Goal: Transaction & Acquisition: Purchase product/service

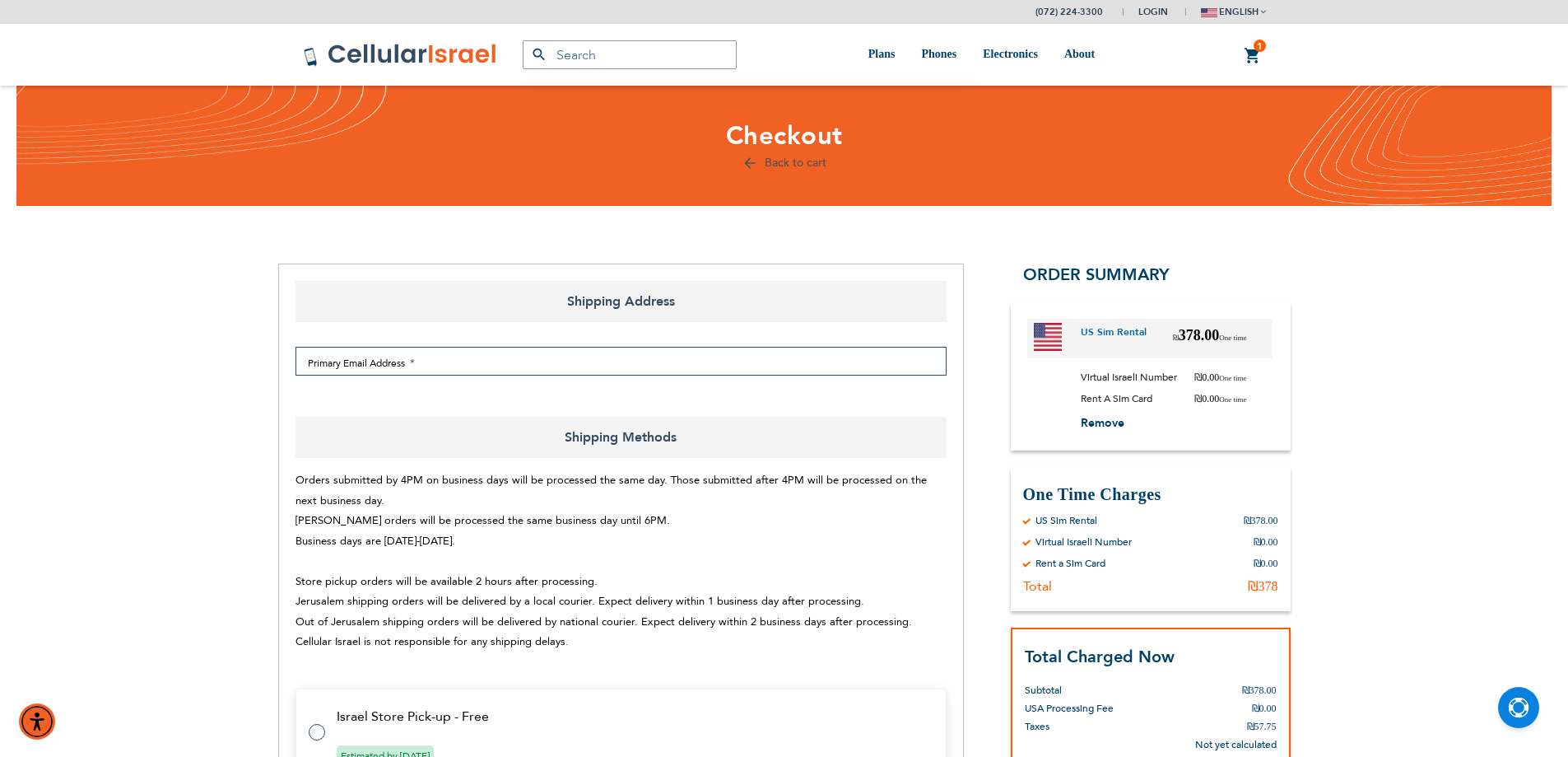
select select "IL"
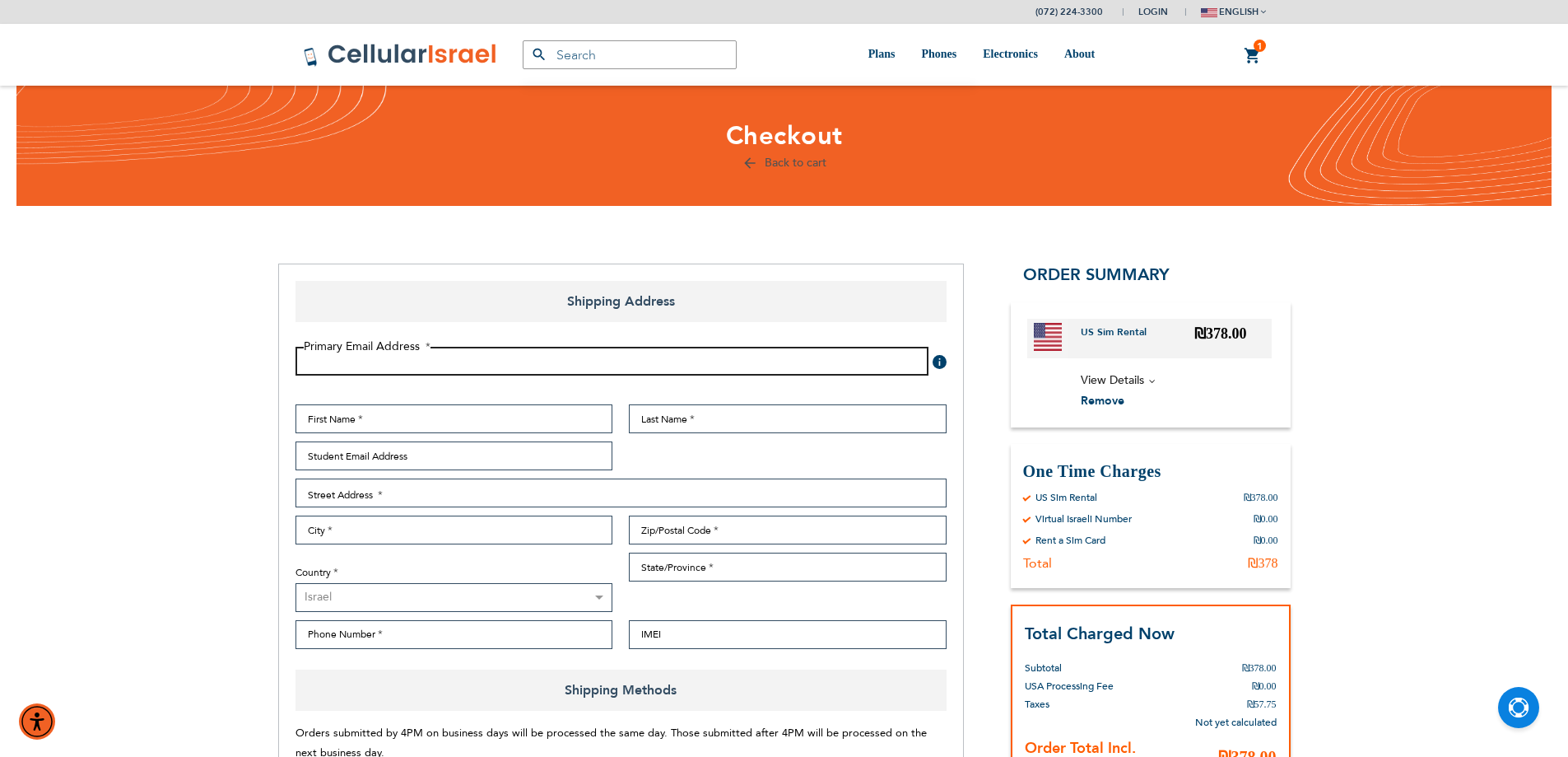
click at [345, 370] on input "Email Address" at bounding box center [612, 361] width 633 height 29
click at [517, 359] on input "Email Address" at bounding box center [612, 361] width 633 height 29
type input "[EMAIL_ADDRESS][DOMAIN_NAME]"
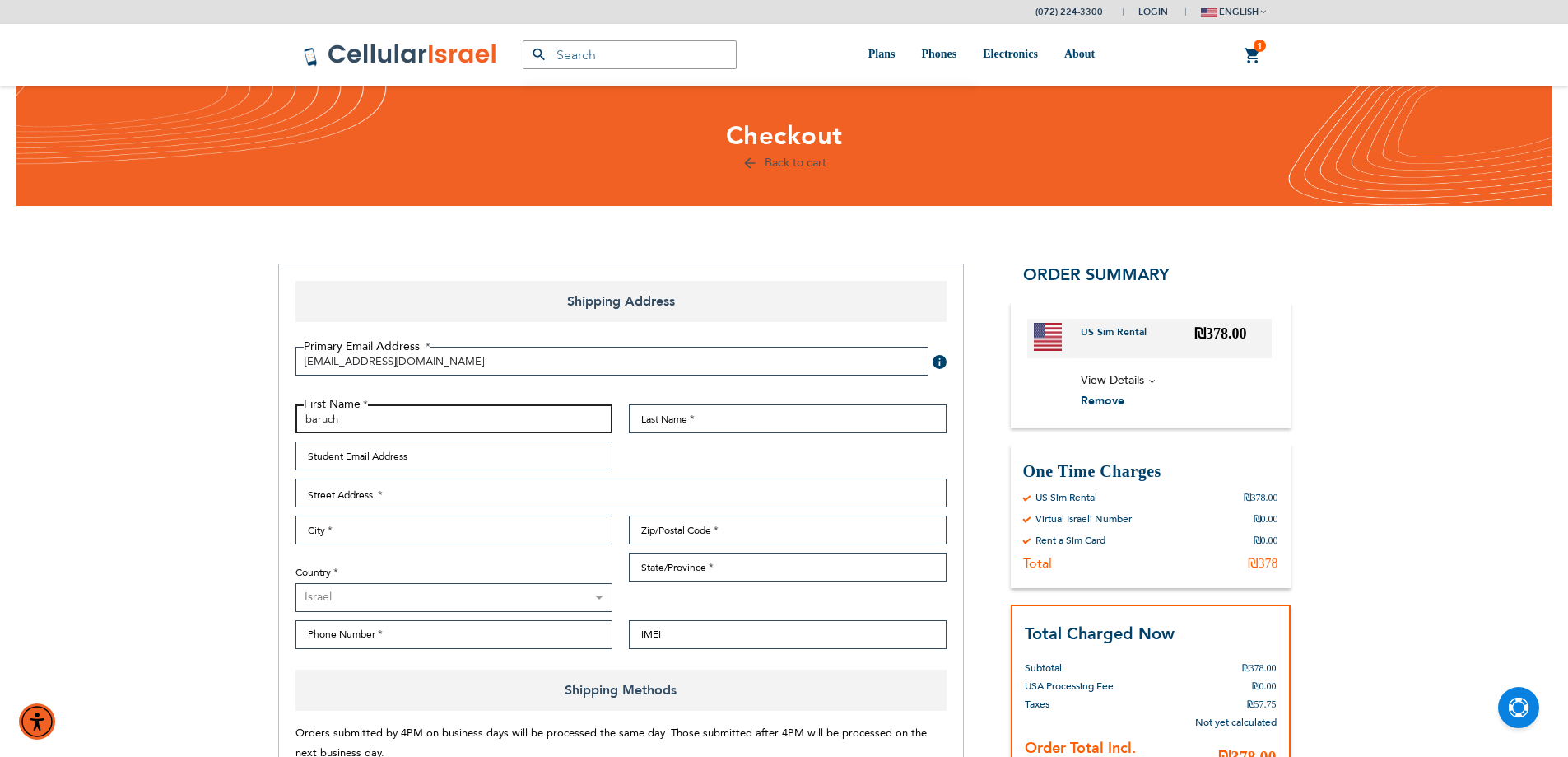
type input "baruch"
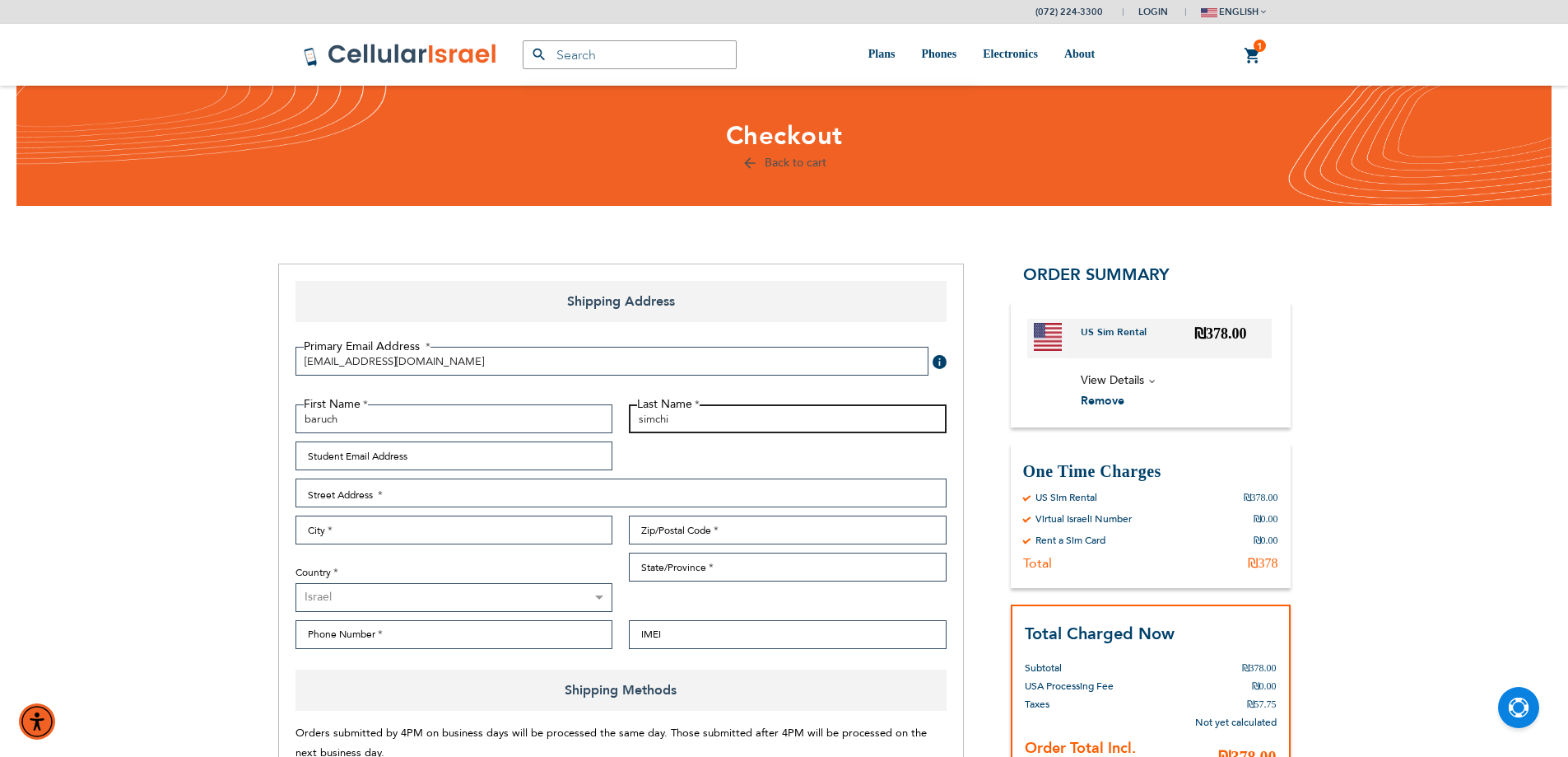
type input "simchi"
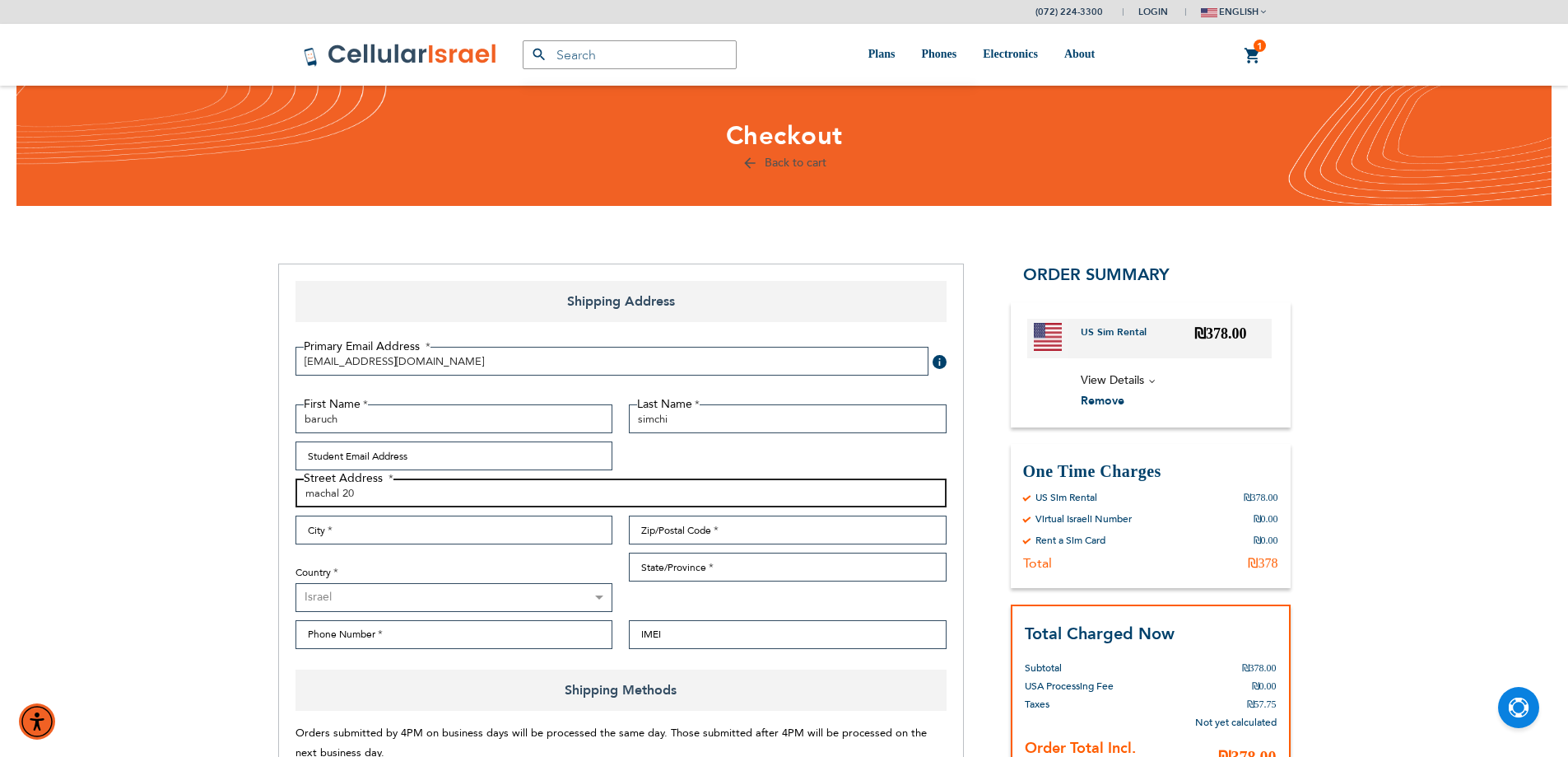
type input "machal 20"
type input "[GEOGRAPHIC_DATA]"
type input "9771234"
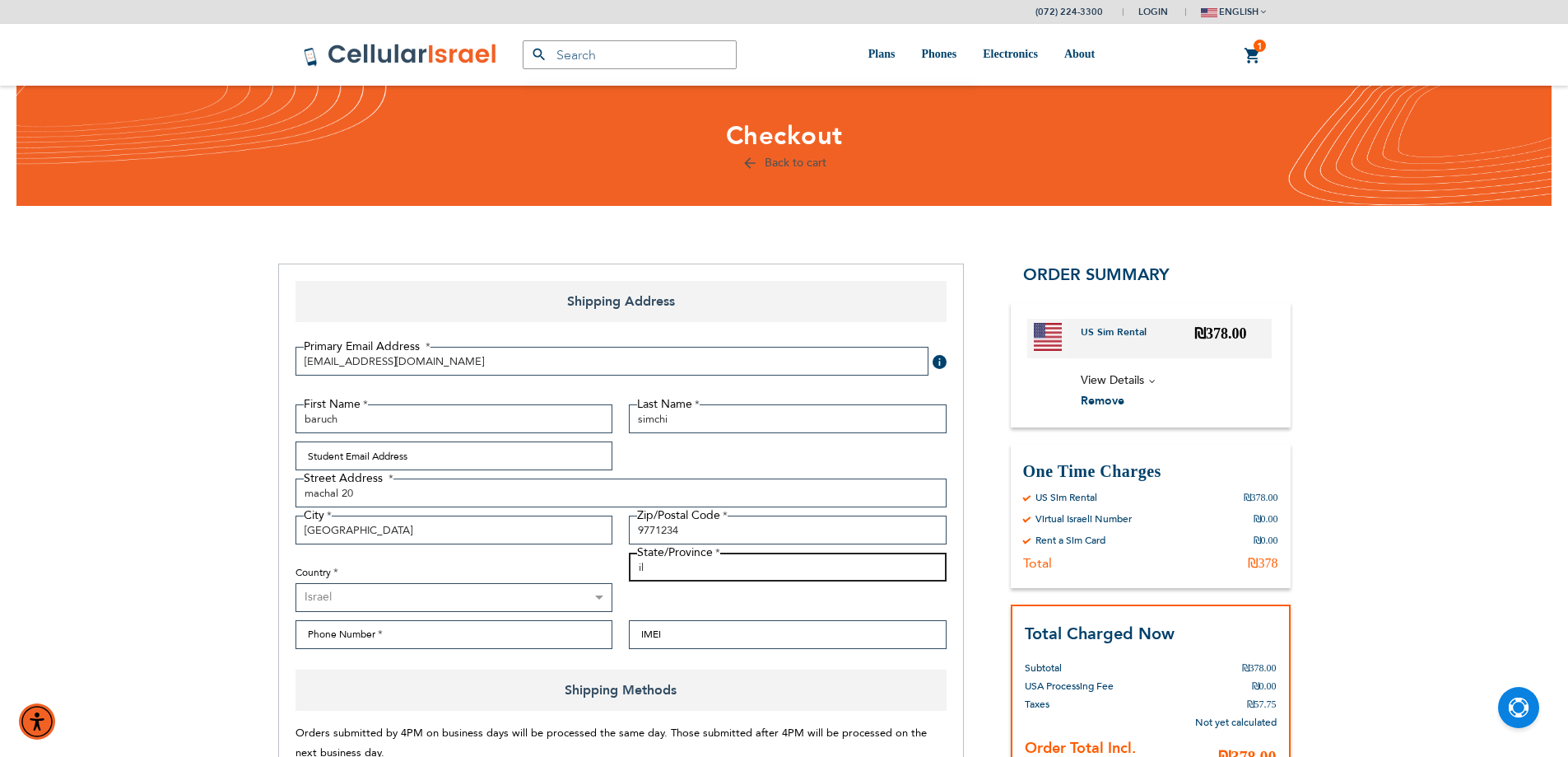
type input "il"
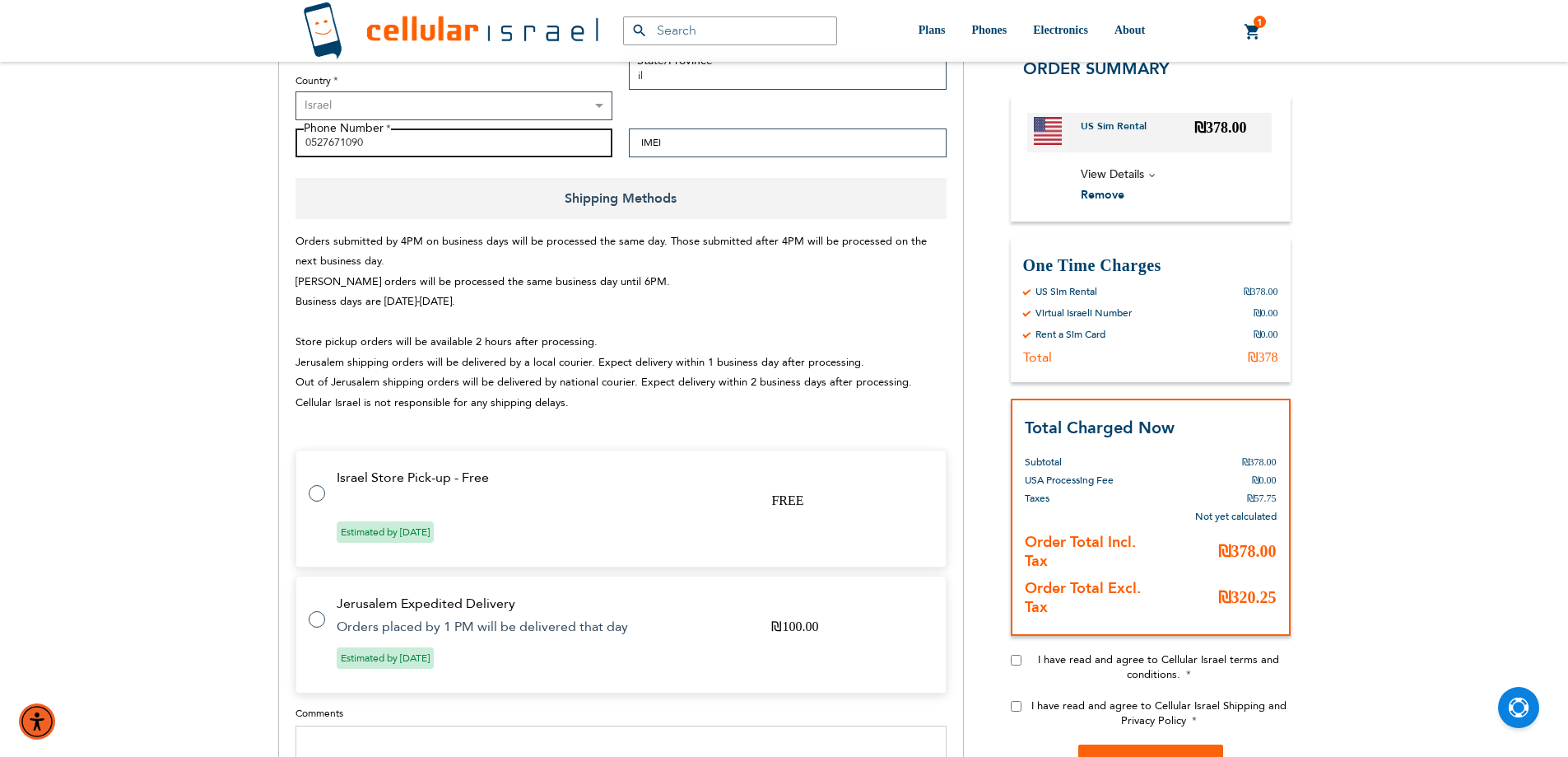
scroll to position [576, 0]
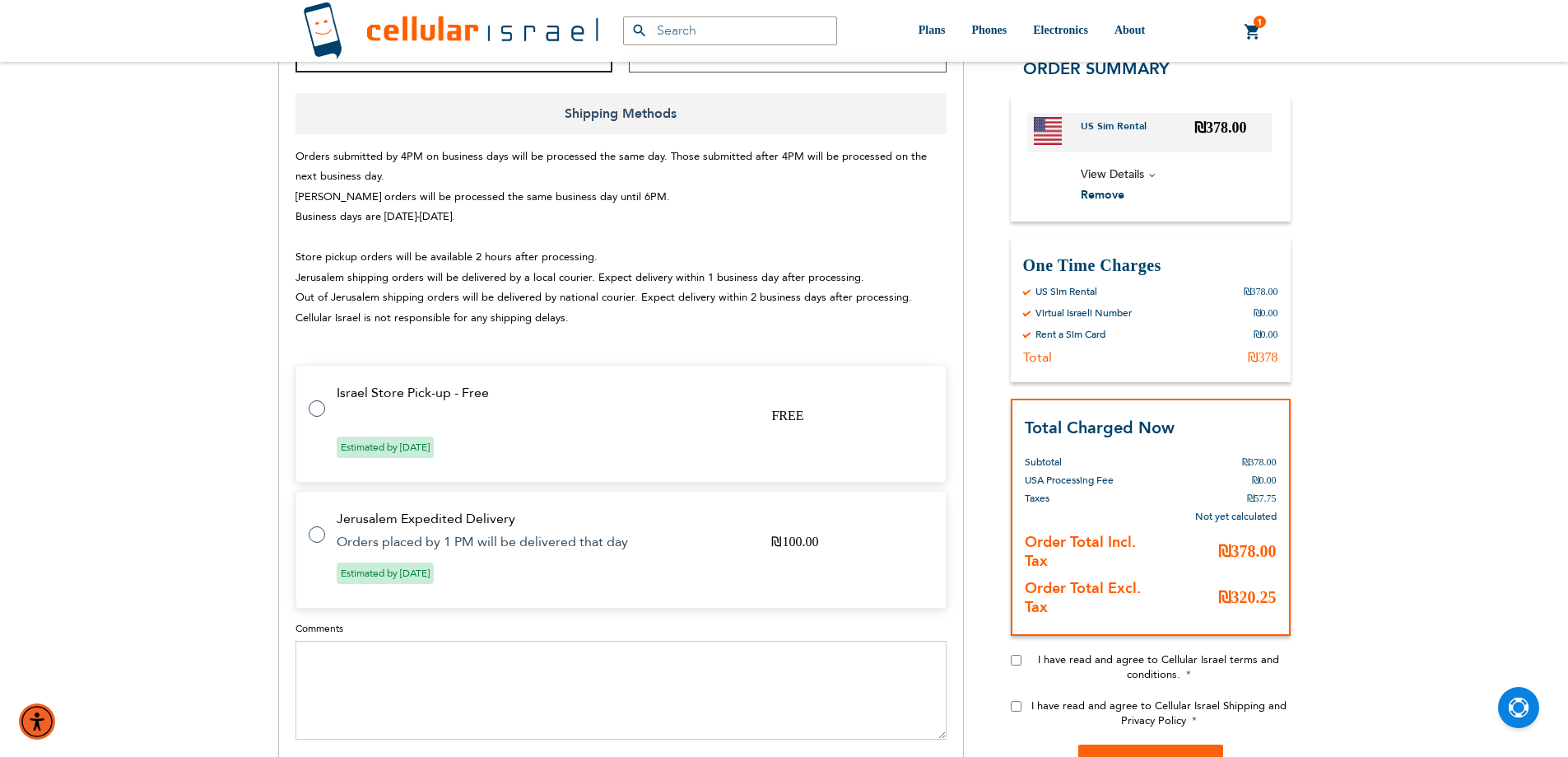
type input "0527671090"
click at [319, 398] on label at bounding box center [325, 398] width 33 height 0
radio input "true"
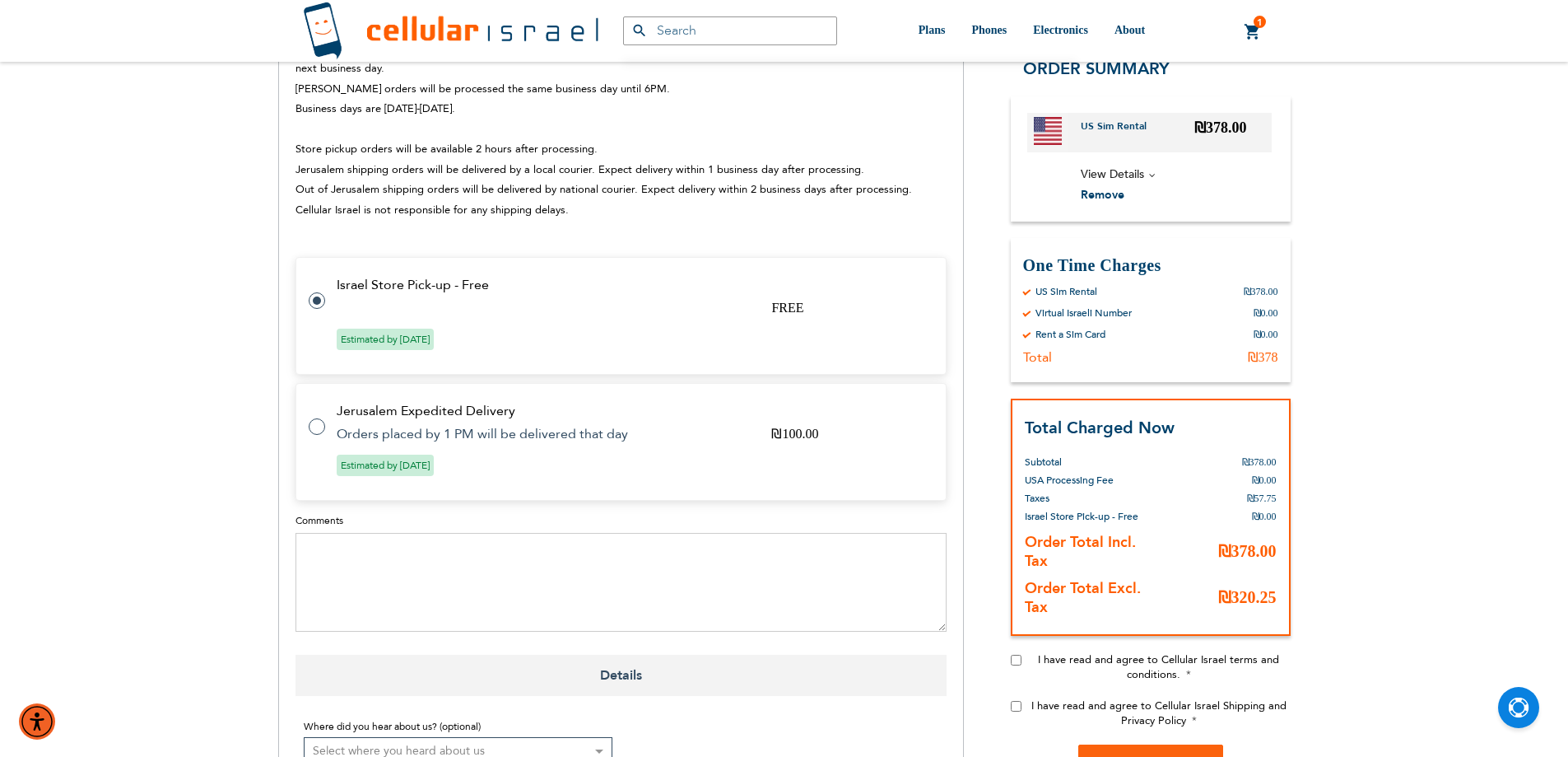
scroll to position [905, 0]
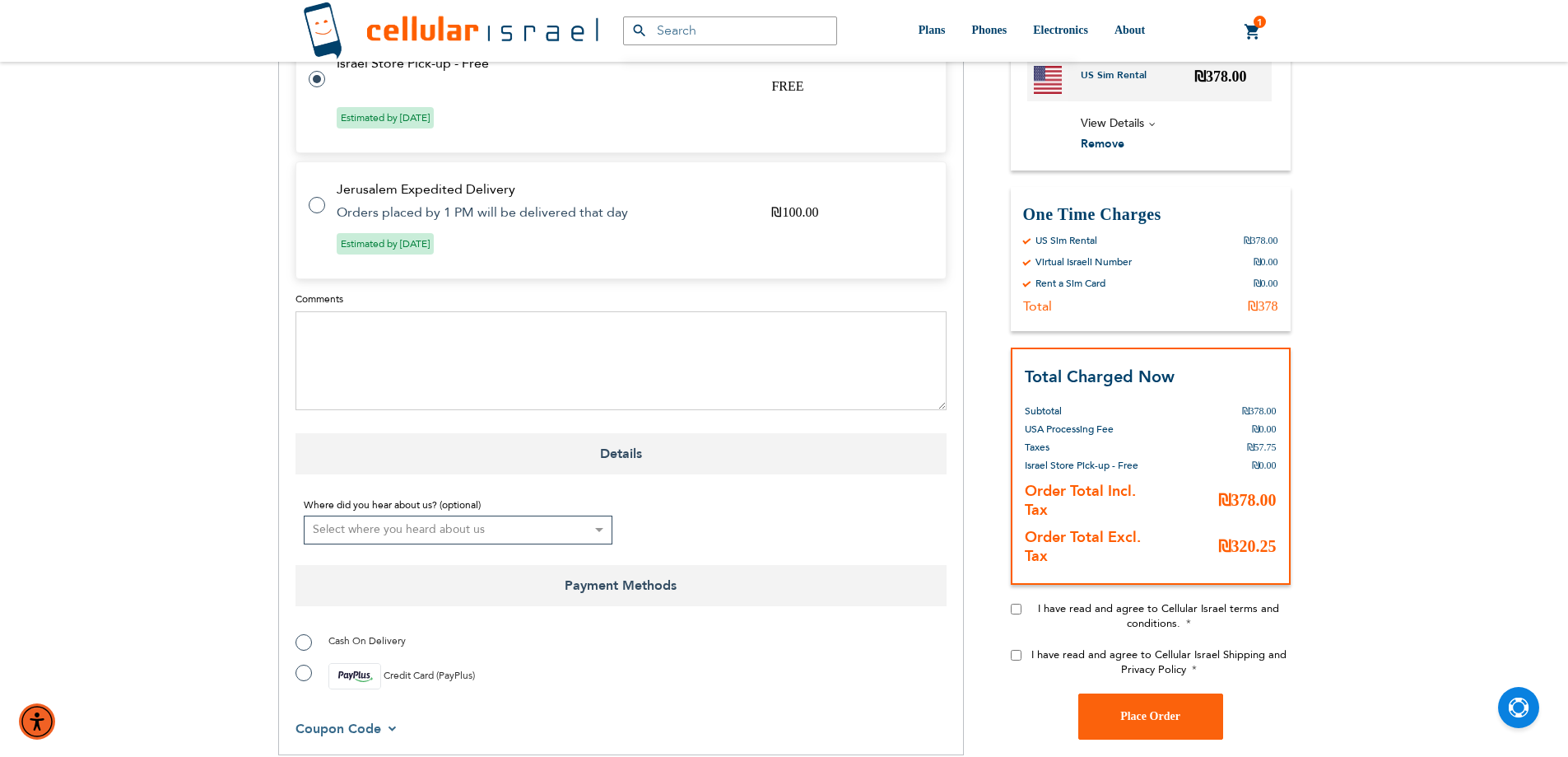
click at [1016, 599] on div "Order Summary US Sim Rental ₪378.00 View Details Device" at bounding box center [1150, 304] width 280 height 595
click at [1018, 608] on input "I have read and agree to Cellular Israel terms and conditions." at bounding box center [1016, 608] width 10 height 10
checkbox input "true"
click at [1013, 648] on div "I have read and agree to Cellular Israel Shipping and Privacy Policy" at bounding box center [1150, 669] width 280 height 46
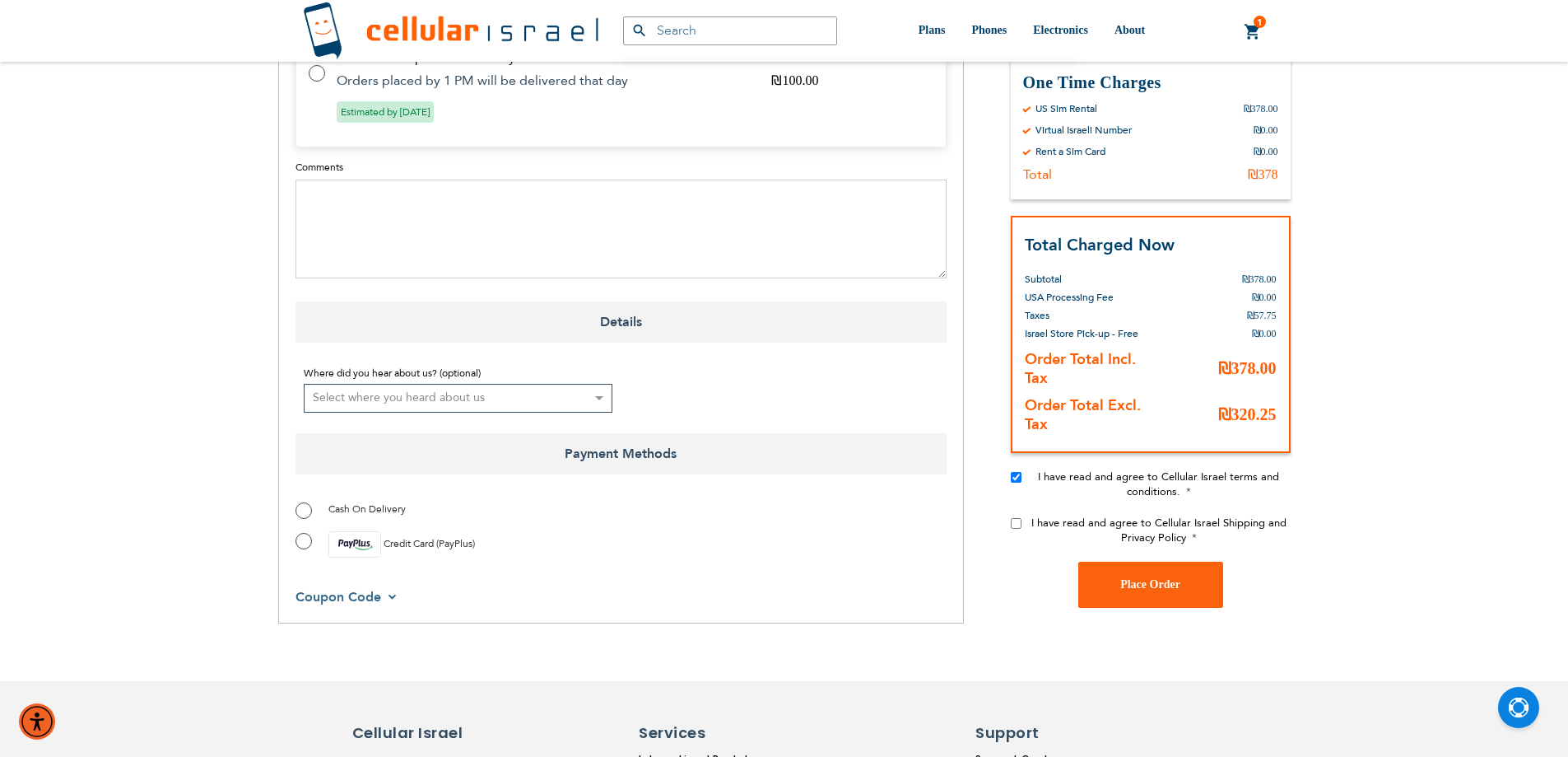
scroll to position [1235, 0]
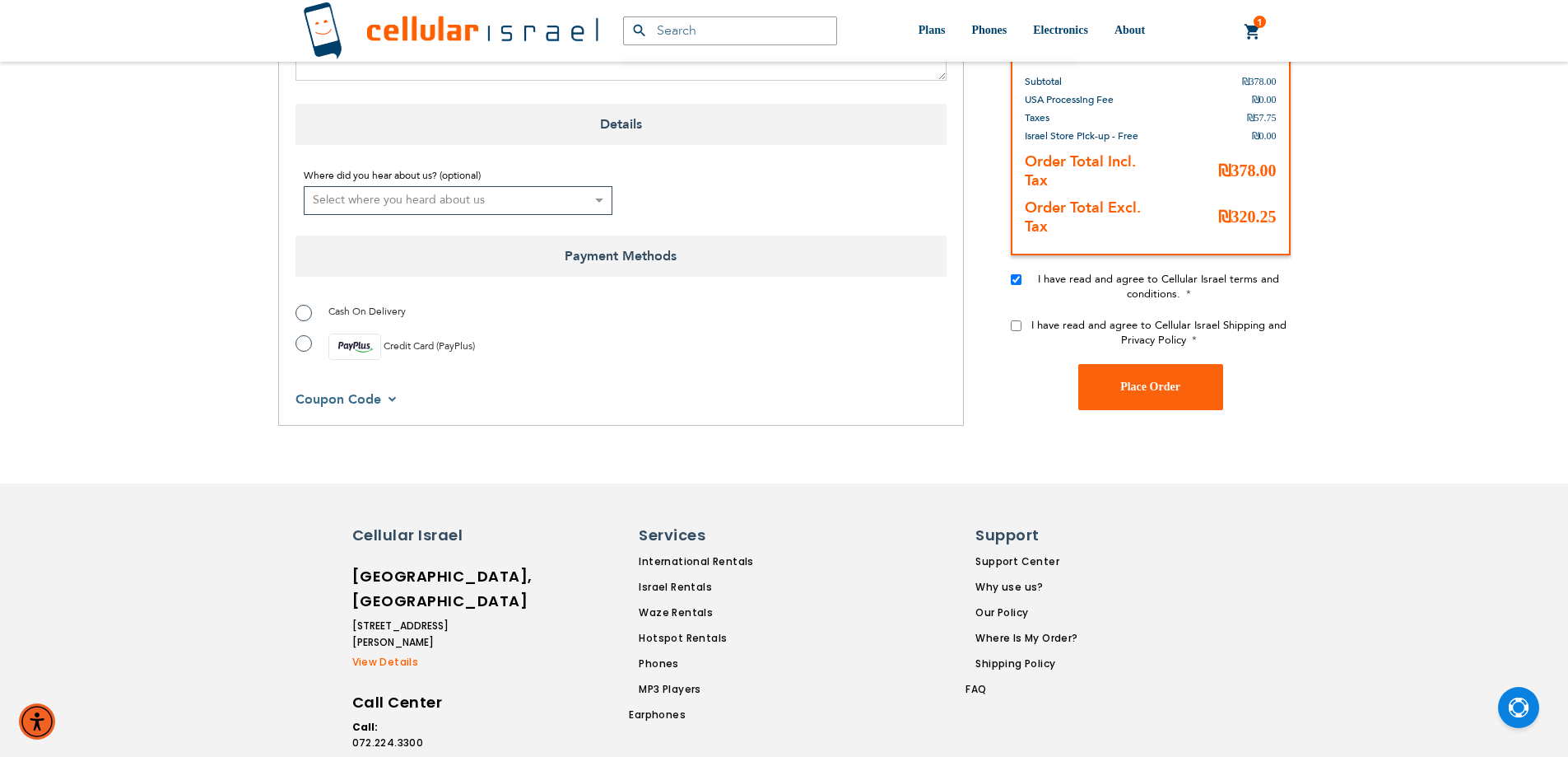
click at [1018, 325] on input "I have read and agree to Cellular Israel Shipping and Privacy Policy" at bounding box center [1016, 325] width 10 height 10
checkbox input "true"
click at [299, 307] on label "Cash On Delivery" at bounding box center [351, 311] width 110 height 17
radio input "true"
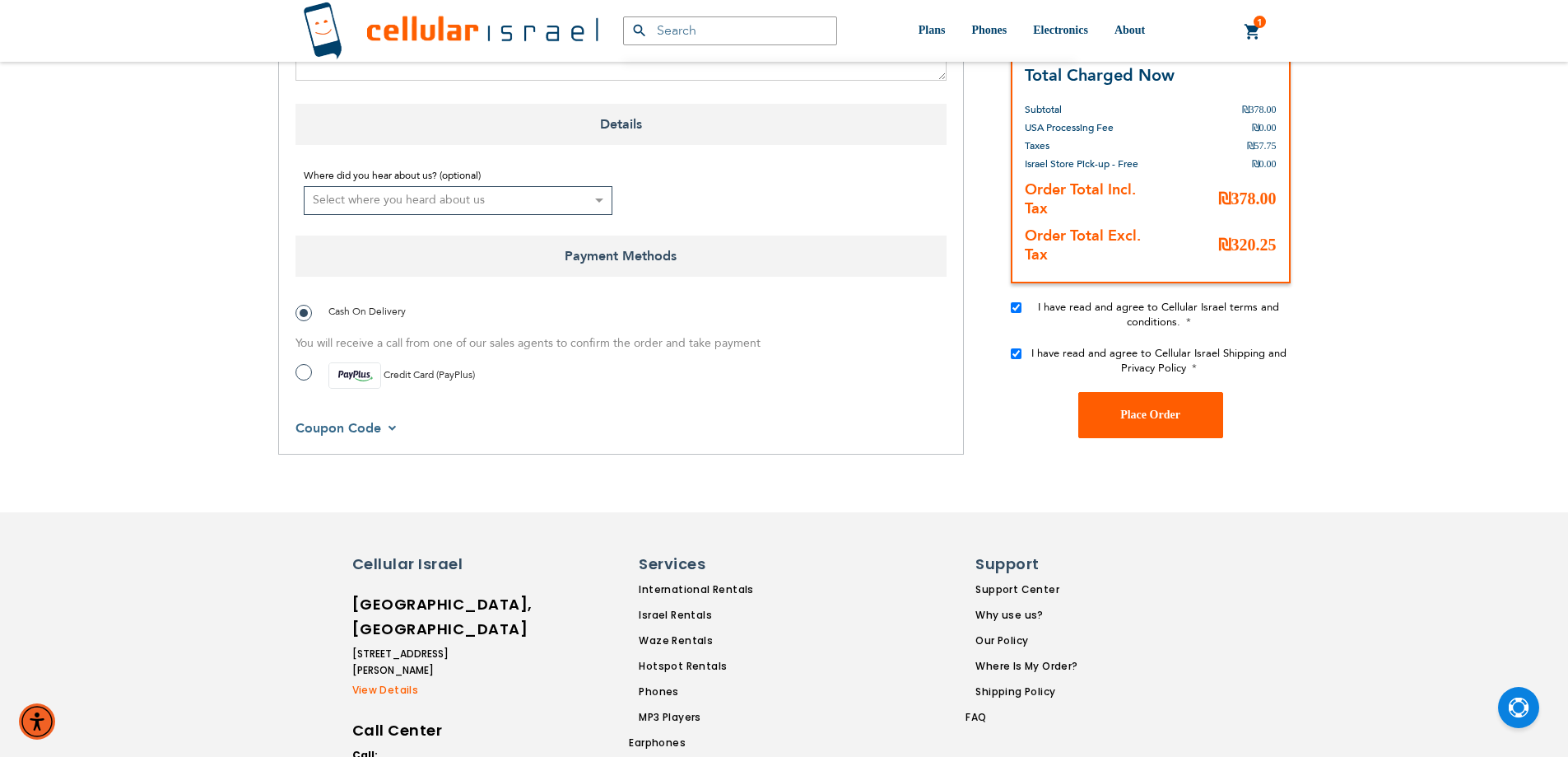
click at [1147, 417] on span "Place Order" at bounding box center [1150, 415] width 60 height 12
